Goal: Information Seeking & Learning: Learn about a topic

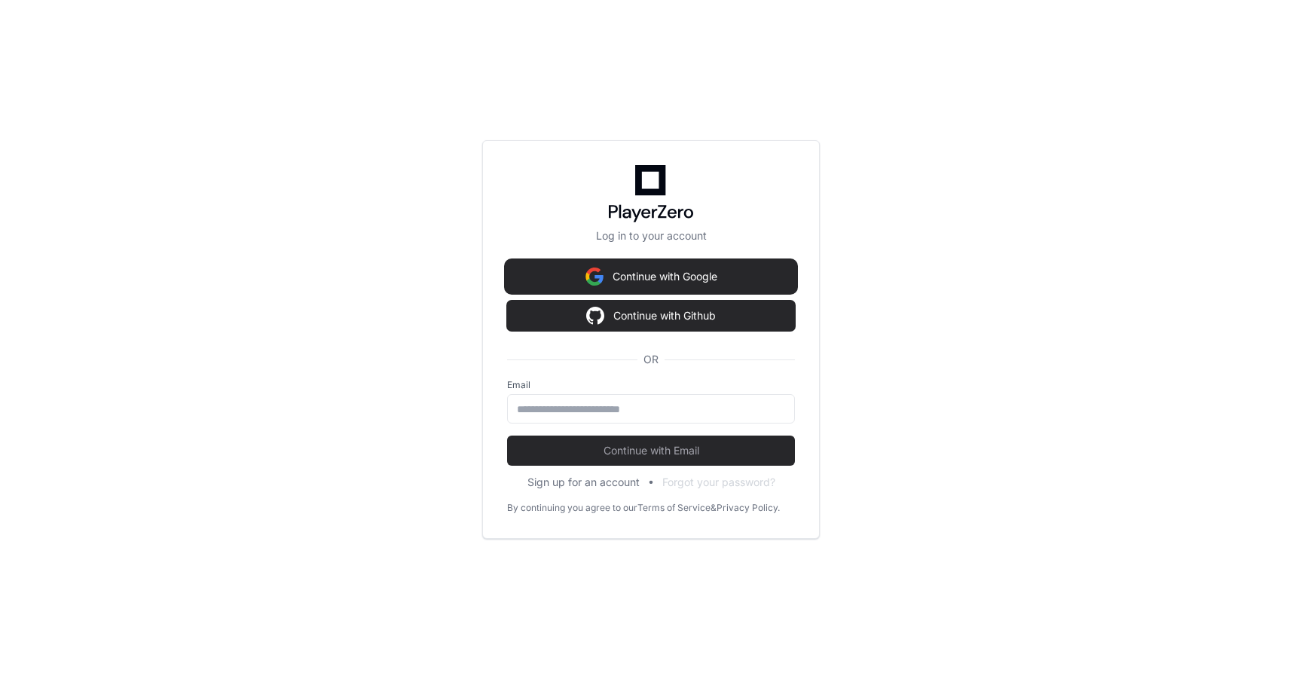
click at [705, 280] on button "Continue with Google" at bounding box center [651, 276] width 288 height 30
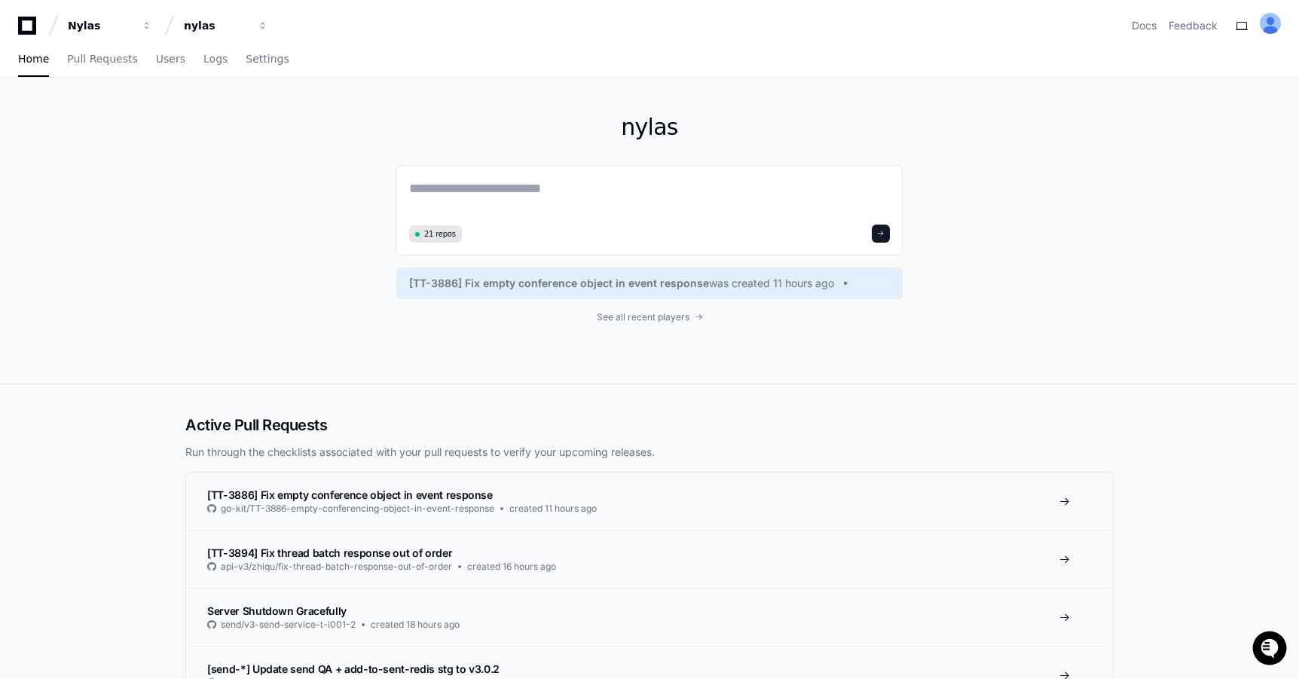
click at [651, 323] on div "nylas 21 repos [TT-3886] Fix empty conference object in event response was crea…" at bounding box center [649, 231] width 506 height 306
click at [651, 319] on span "See all recent players" at bounding box center [643, 317] width 93 height 12
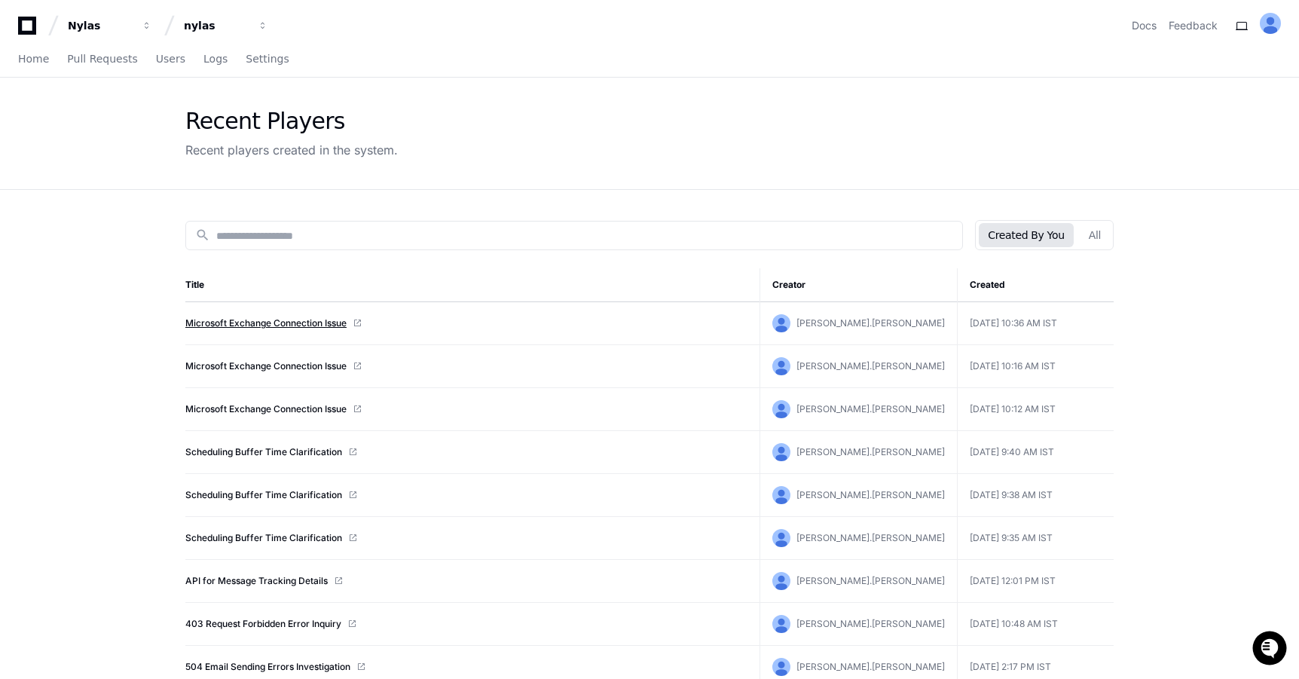
click at [250, 318] on link "Microsoft Exchange Connection Issue" at bounding box center [265, 323] width 161 height 12
click at [26, 69] on link "Home" at bounding box center [33, 59] width 31 height 35
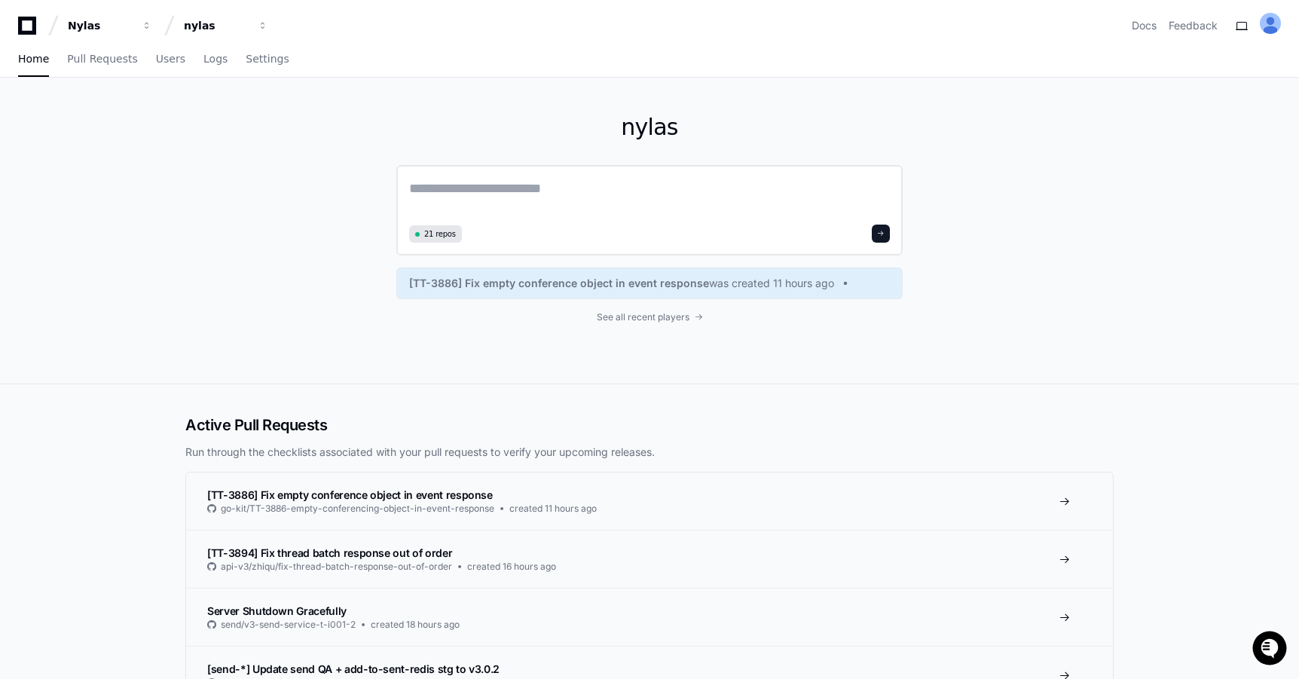
click at [587, 177] on div "21 repos" at bounding box center [649, 210] width 506 height 90
click at [585, 179] on textarea at bounding box center [649, 199] width 481 height 42
paste textarea "**********"
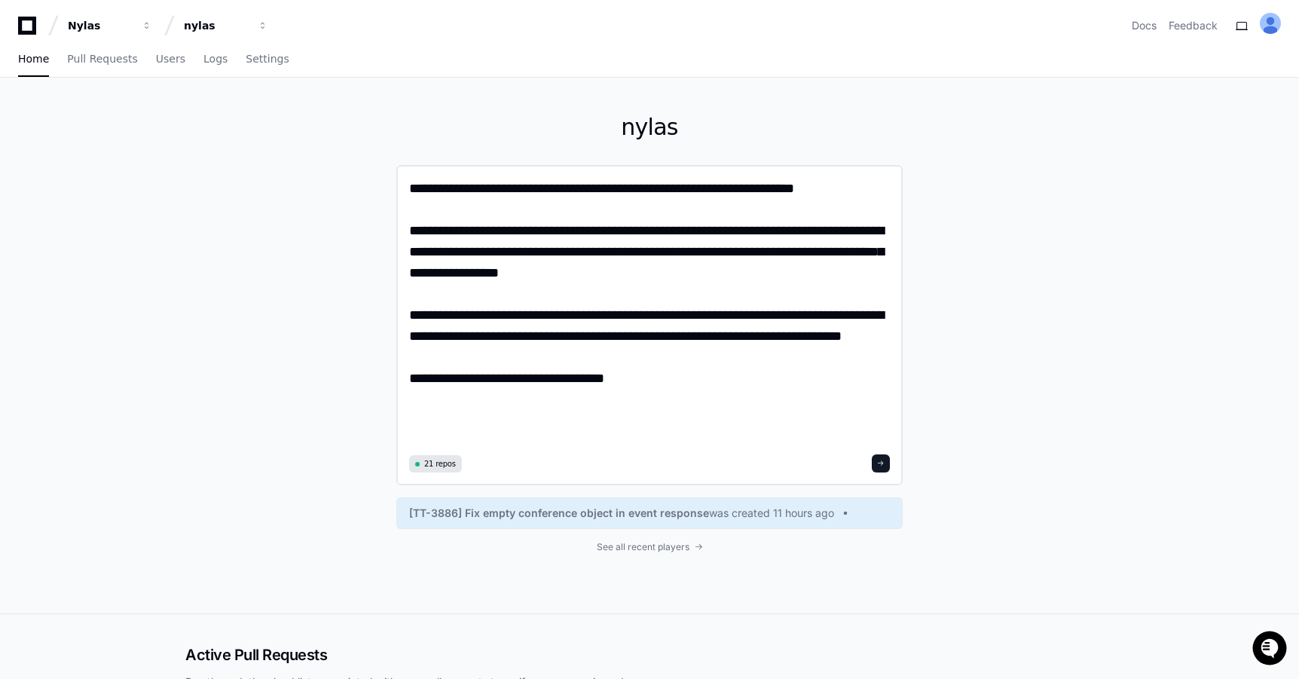
type textarea "**********"
click at [870, 457] on div "21 repos" at bounding box center [649, 463] width 481 height 18
click at [889, 461] on button at bounding box center [881, 463] width 18 height 18
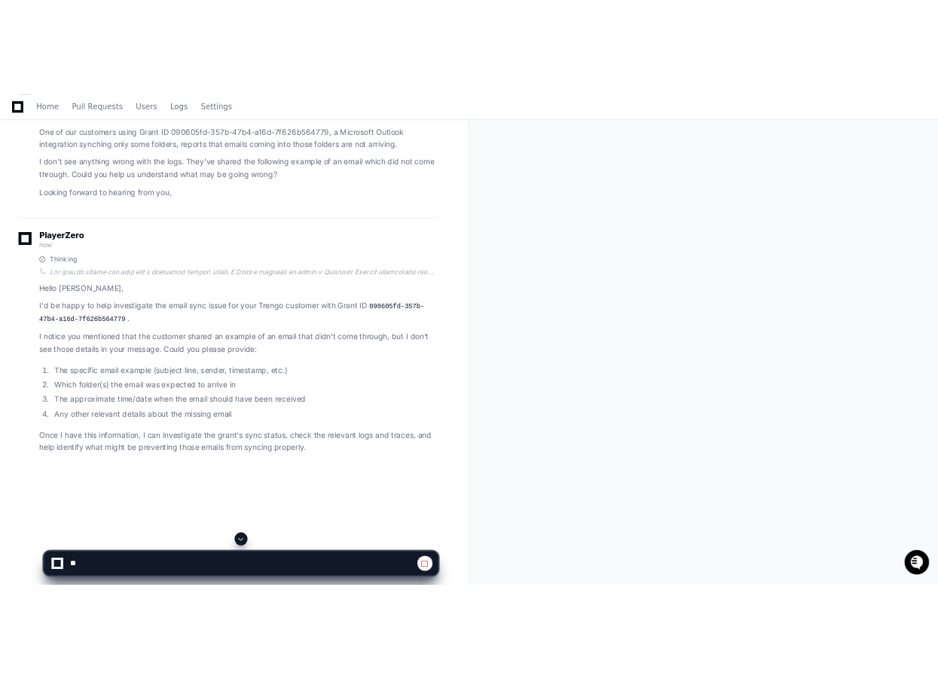
scroll to position [245, 0]
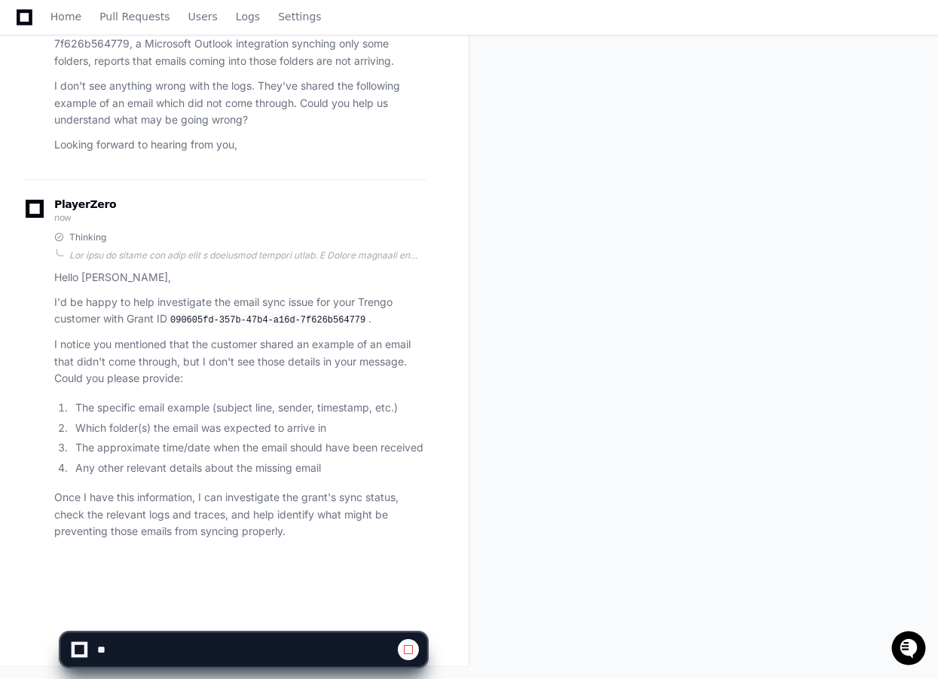
click at [87, 651] on div at bounding box center [80, 650] width 26 height 26
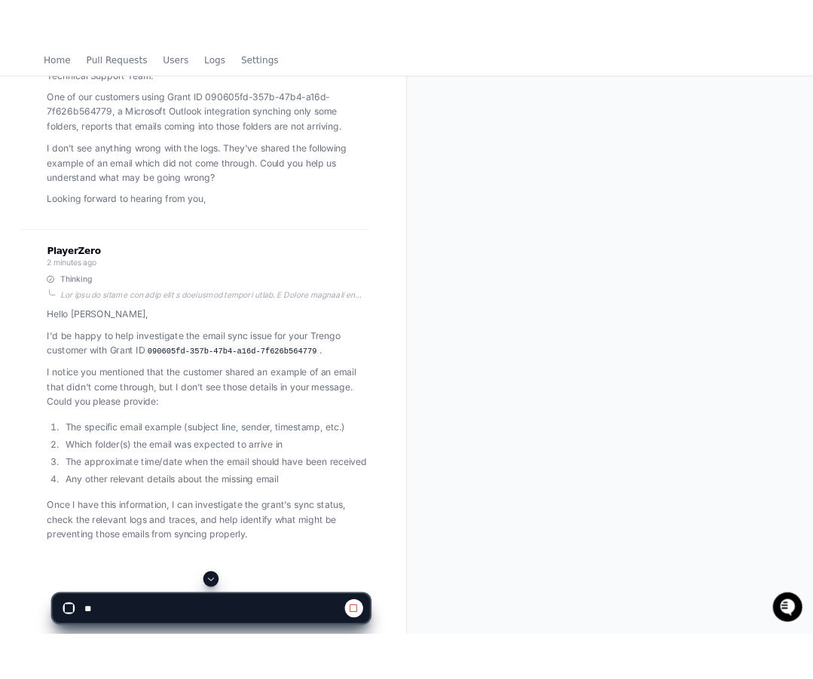
scroll to position [245, 0]
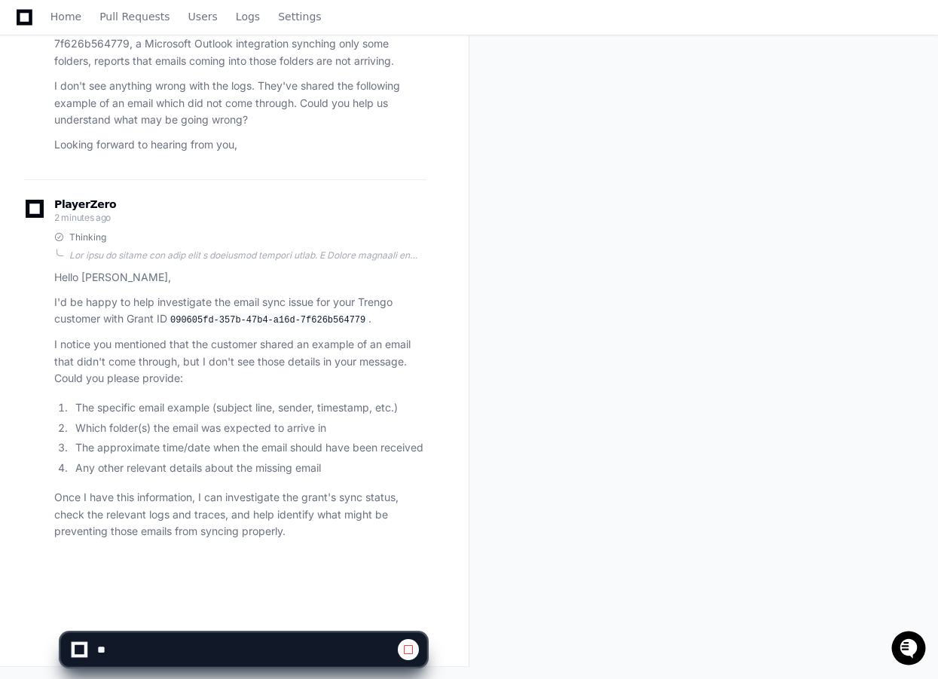
click at [416, 653] on button at bounding box center [408, 649] width 21 height 21
click at [411, 649] on span at bounding box center [408, 649] width 12 height 12
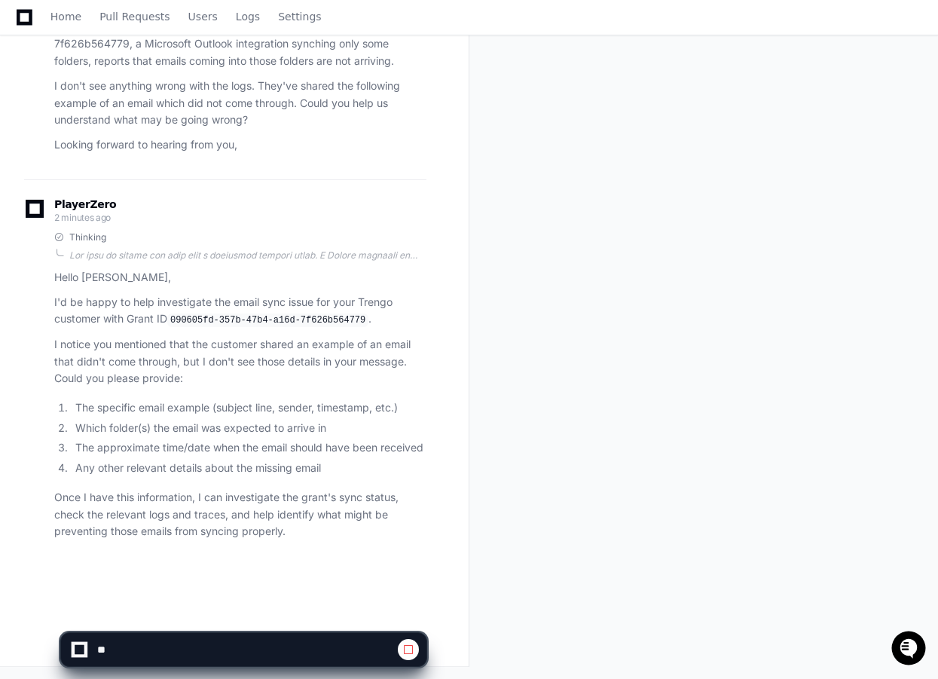
click at [411, 652] on span at bounding box center [408, 649] width 12 height 12
